Goal: Information Seeking & Learning: Understand process/instructions

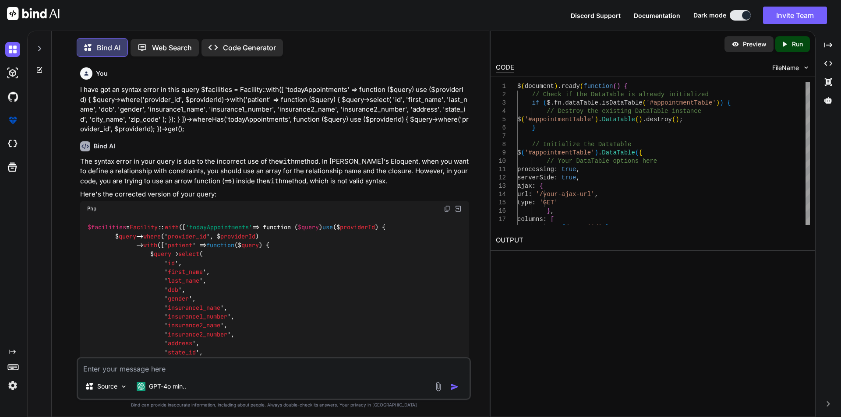
scroll to position [620, 0]
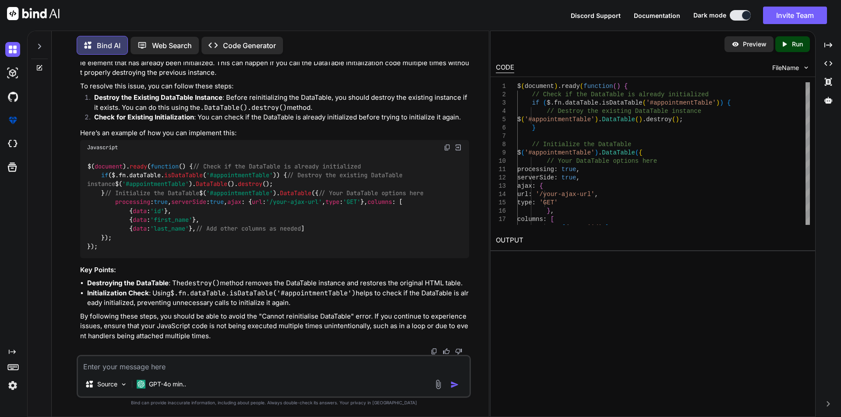
type textarea "x"
type textarea "c"
type textarea "x"
type textarea "co"
type textarea "x"
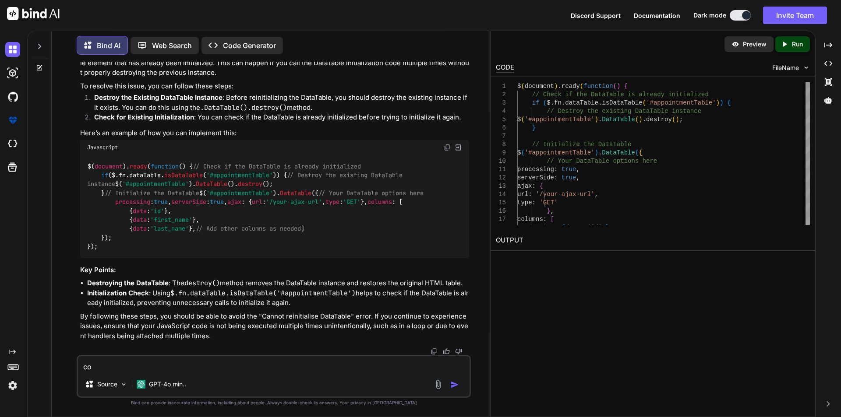
type textarea "com"
type textarea "x"
type textarea "comp"
type textarea "x"
type textarea "compo"
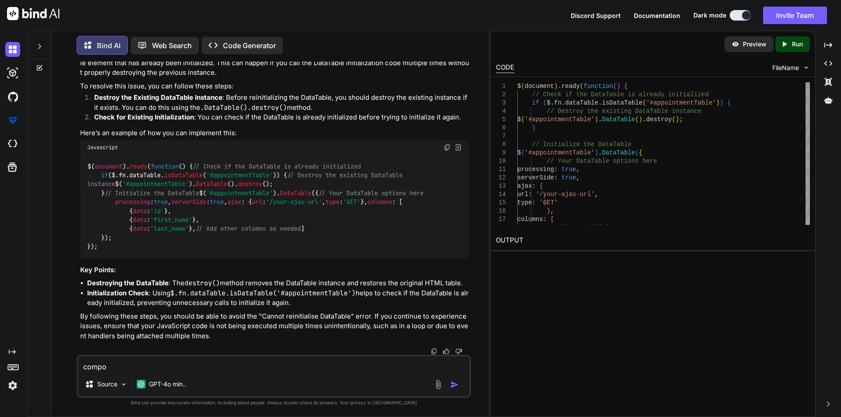
type textarea "x"
type textarea "compos"
type textarea "x"
type textarea "compose"
type textarea "x"
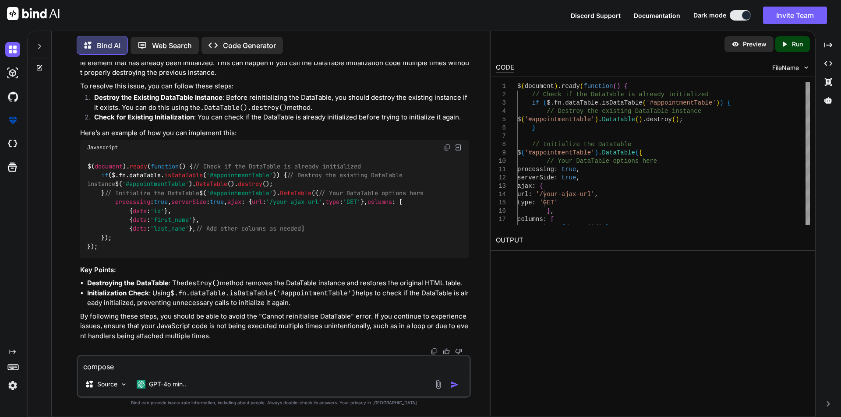
type textarea "composer"
type textarea "x"
type textarea "composer"
type textarea "x"
type textarea "composer r"
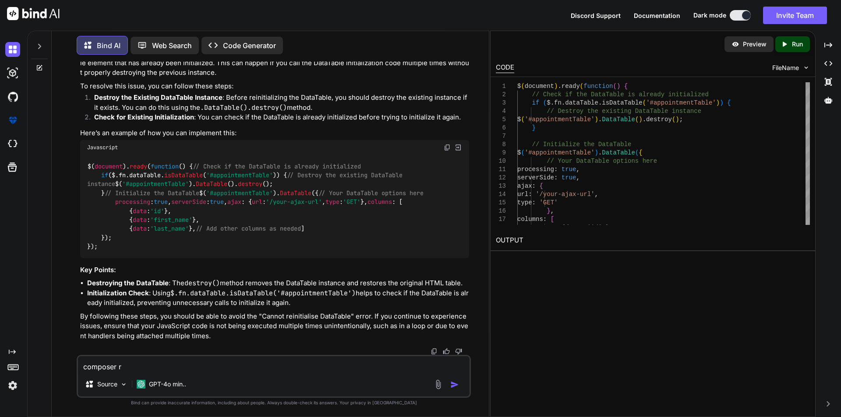
type textarea "x"
type textarea "composer re"
type textarea "x"
type textarea "composer req"
type textarea "x"
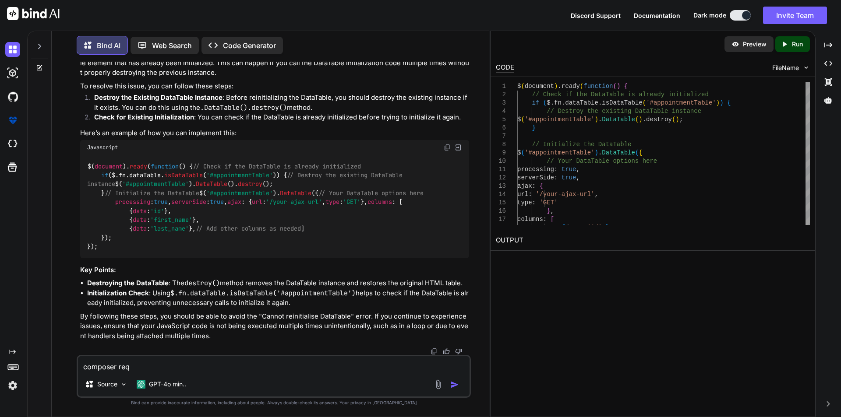
type textarea "composer requ"
type textarea "x"
type textarea "composer requi"
type textarea "x"
type textarea "composer requir"
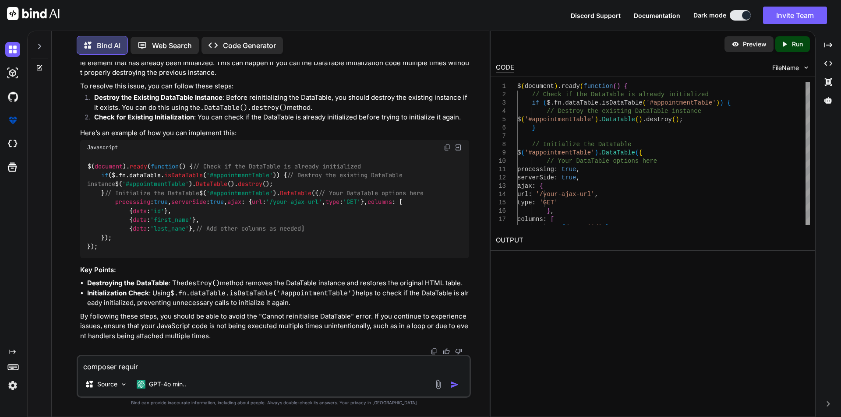
type textarea "x"
type textarea "composer require"
type textarea "x"
type textarea "composer require"
type textarea "x"
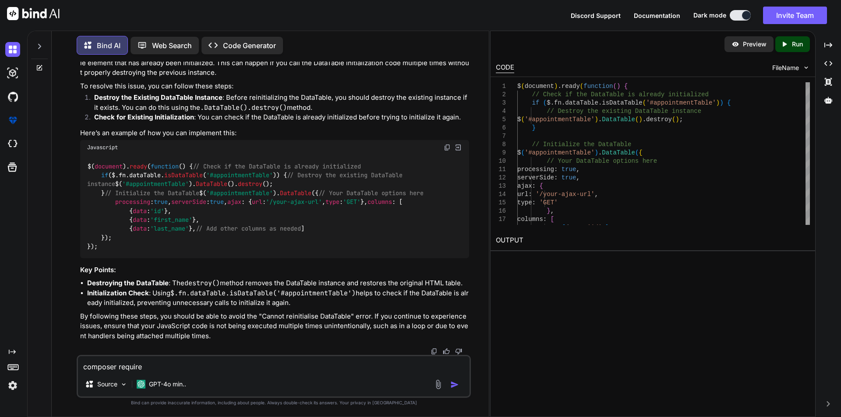
type textarea "composer require y"
type textarea "x"
type textarea "composer require ya"
type textarea "x"
type textarea "composer require yaj"
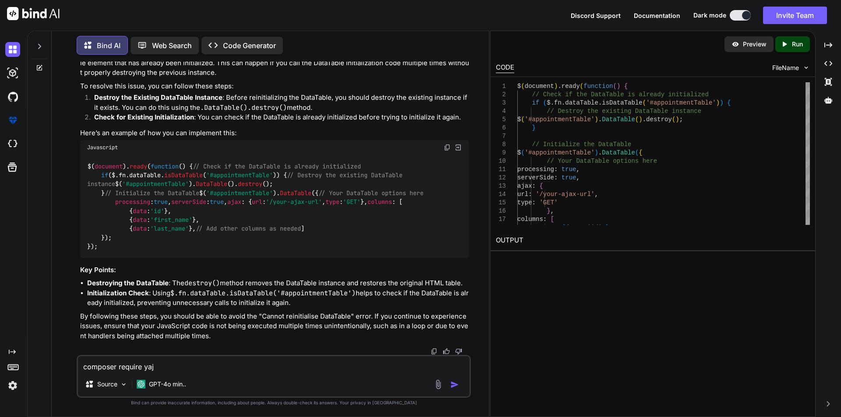
type textarea "x"
type textarea "composer require yajt"
type textarea "x"
type textarea "composer require yaj"
type textarea "x"
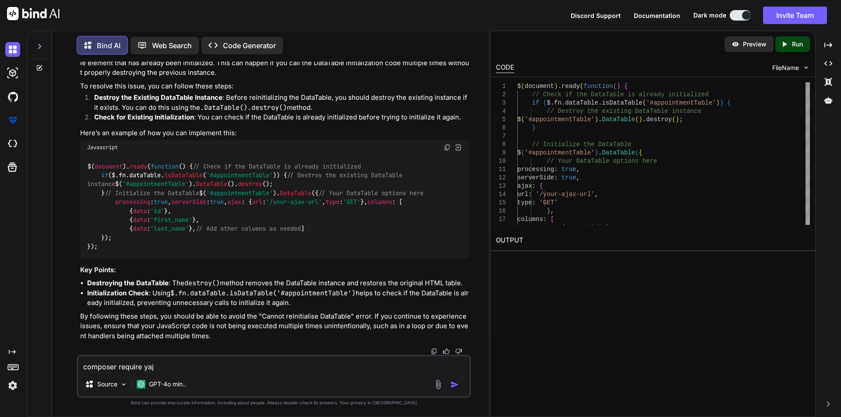
type textarea "composer require yajr"
type textarea "x"
type textarea "composer require yajra"
type textarea "x"
type textarea "composer require yajra/"
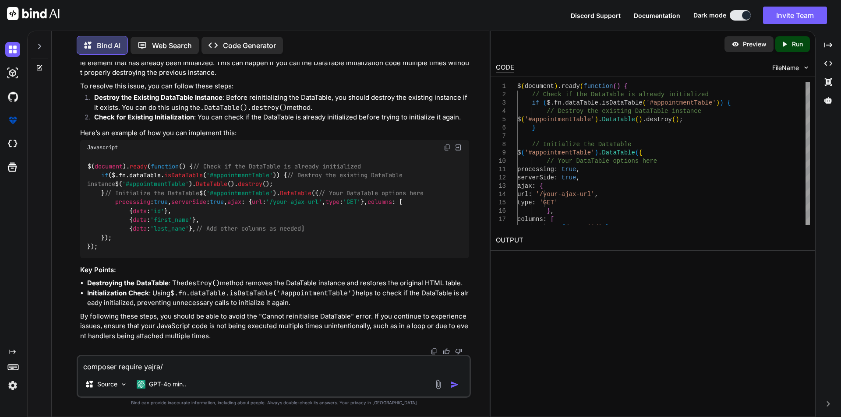
type textarea "x"
type textarea "composer require yajra/d"
type textarea "x"
type textarea "composer require yajra/da"
type textarea "x"
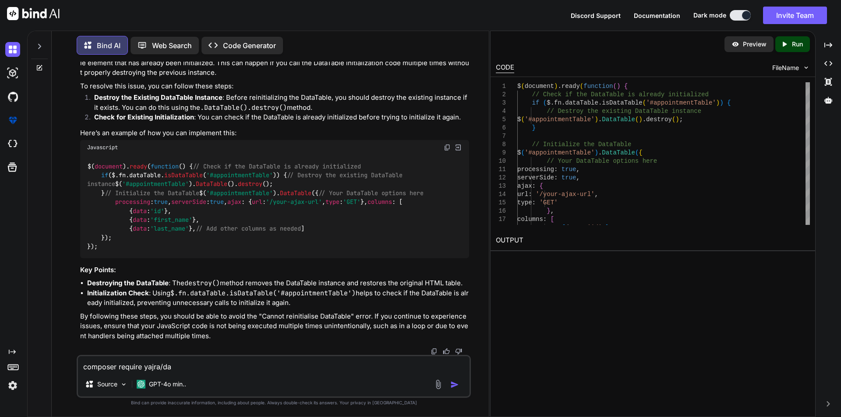
type textarea "composer require yajra/dat"
type textarea "x"
type textarea "composer require yajra/data"
type textarea "x"
type textarea "composer require yajra/datat"
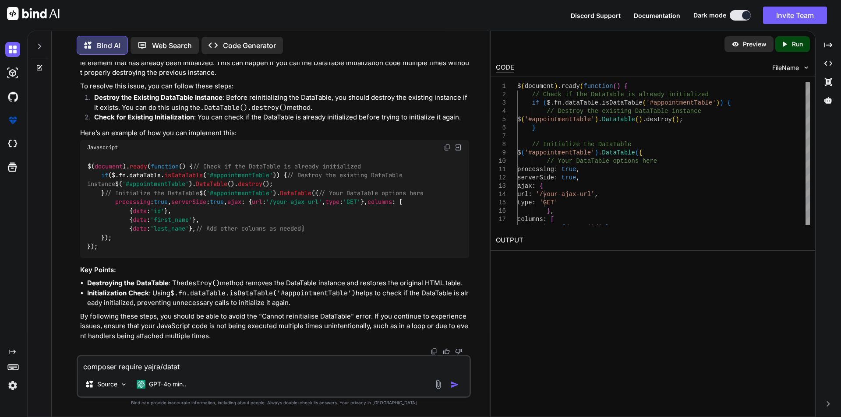
type textarea "x"
type textarea "composer require yajra/datata"
type textarea "x"
type textarea "composer require yajra/datatab"
type textarea "x"
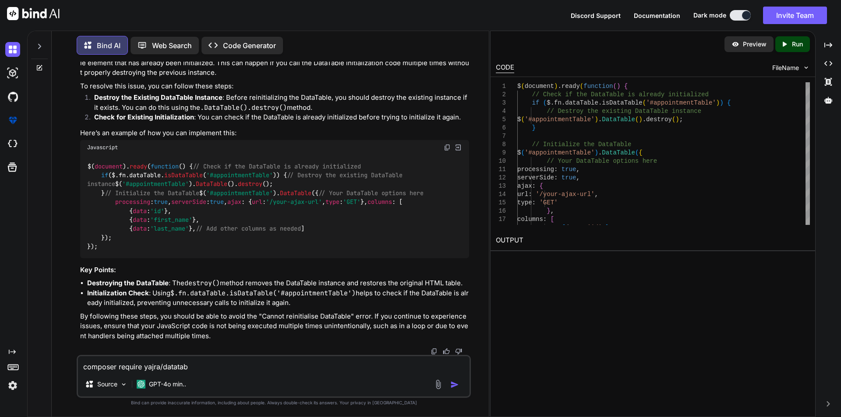
type textarea "composer require yajra/datatabl"
type textarea "x"
type textarea "composer require yajra/datatable"
type textarea "x"
type textarea "composer require yajra/datatable"
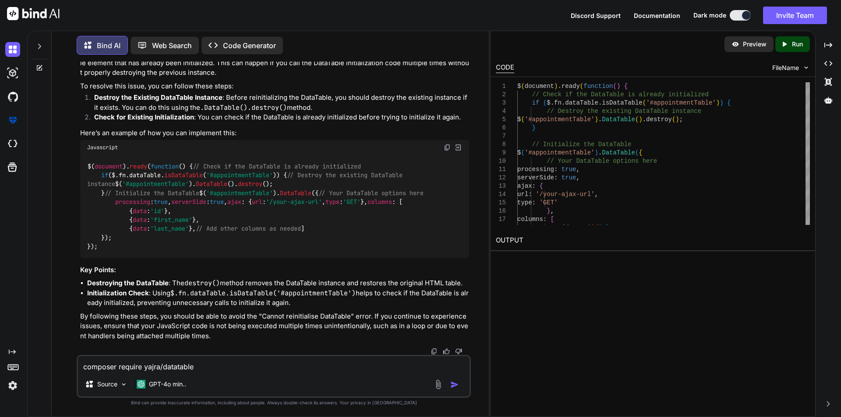
type textarea "x"
type textarea "composer require yajra/datatable c"
type textarea "x"
type textarea "composer require yajra/datatable co"
type textarea "x"
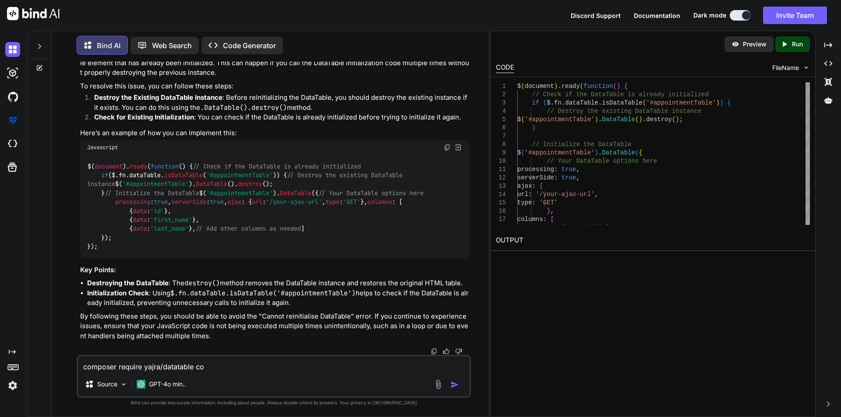
type textarea "composer require yajra/datatable com"
type textarea "x"
type textarea "composer require yajra/datatable comm"
type textarea "x"
type textarea "composer require yajra/datatable comma"
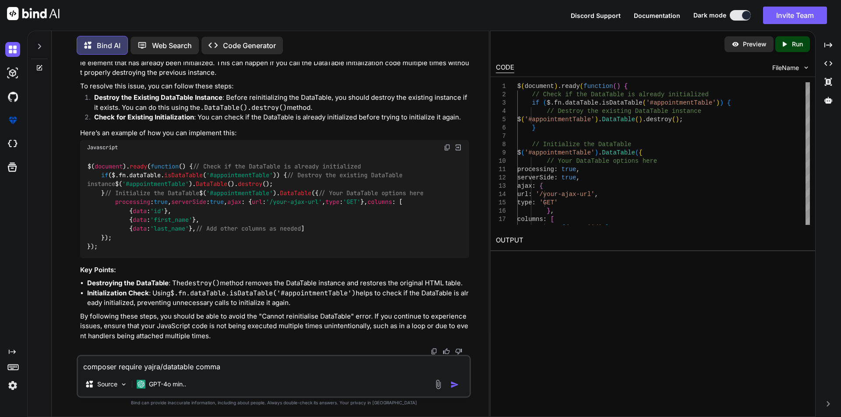
type textarea "x"
type textarea "composer require yajra/datatable comman"
type textarea "x"
type textarea "composer require yajra/datatable command"
type textarea "x"
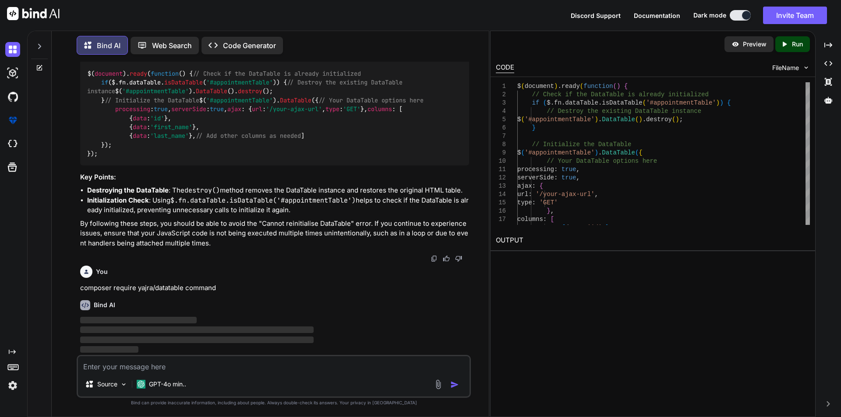
scroll to position [755, 0]
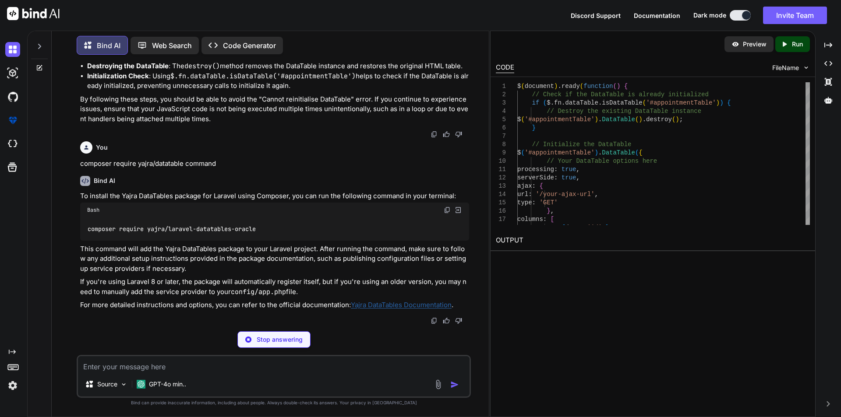
type textarea "x"
type textarea "composer require yajra/laravel-datatables-oracle"
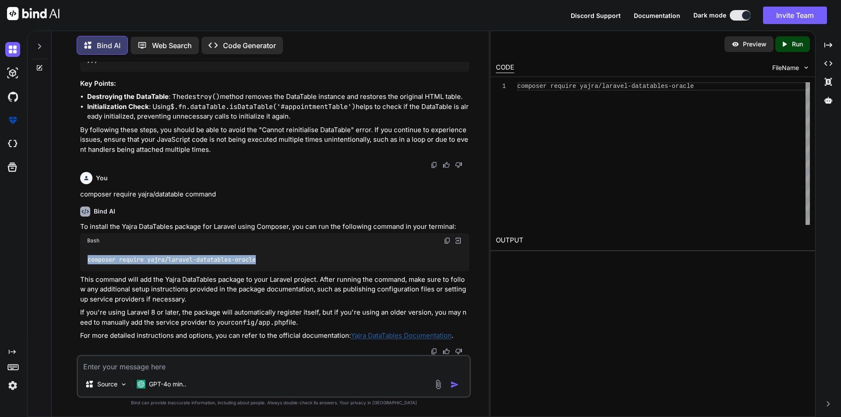
drag, startPoint x: 87, startPoint y: 259, endPoint x: 265, endPoint y: 261, distance: 177.8
click at [265, 261] on div "composer require yajra/laravel-datatables-oracle" at bounding box center [274, 259] width 389 height 23
copy code "composer require yajra/laravel-datatables-oracle"
